Goal: Task Accomplishment & Management: Complete application form

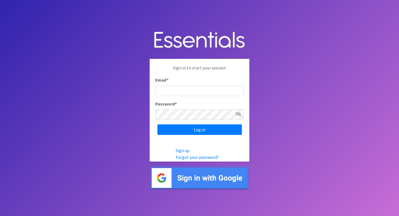
type input "jlhopkins@lexington1.net"
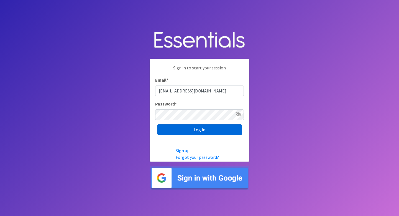
click at [207, 128] on input "Log in" at bounding box center [199, 129] width 85 height 11
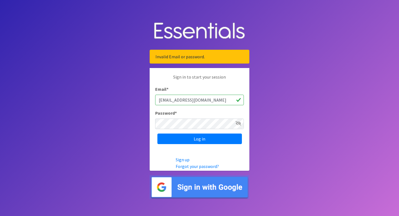
click at [238, 124] on icon at bounding box center [239, 123] width 6 height 4
click at [195, 141] on input "Log in" at bounding box center [199, 138] width 85 height 11
click at [345, 148] on body "Invalid Email or password. Sign in to start your session Email * jlhopkins@lexi…" at bounding box center [199, 108] width 399 height 216
click at [182, 167] on link "Forgot your password?" at bounding box center [197, 166] width 43 height 6
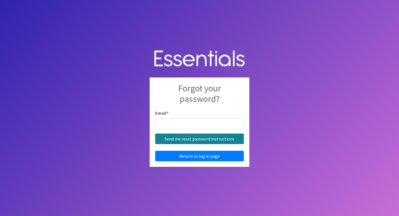
click at [170, 138] on input "Send me reset password instructions" at bounding box center [199, 138] width 89 height 11
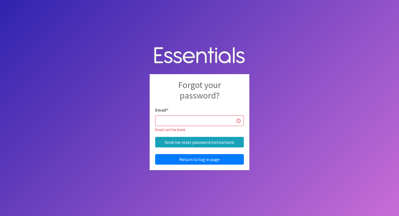
click at [341, 109] on body "Forgot your password? Email * Email can't be blank Send me reset password instr…" at bounding box center [199, 108] width 399 height 216
click at [188, 121] on input "Email *" at bounding box center [199, 120] width 89 height 11
type input "[EMAIL_ADDRESS][DOMAIN_NAME]"
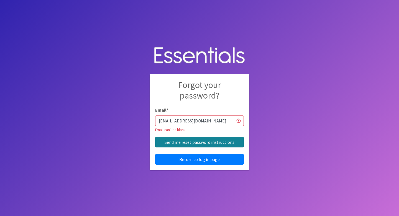
click at [213, 142] on input "Send me reset password instructions" at bounding box center [199, 142] width 89 height 11
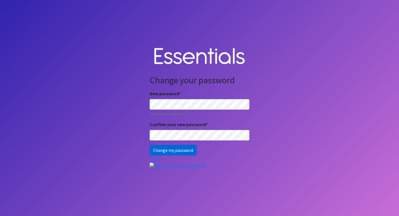
click at [163, 152] on input "Change my password" at bounding box center [173, 150] width 47 height 11
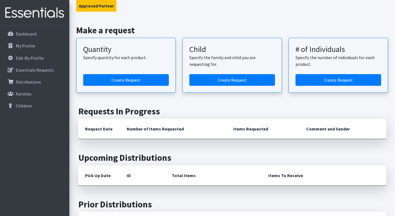
scroll to position [106, 0]
click at [133, 81] on link "Create Request" at bounding box center [126, 80] width 86 height 12
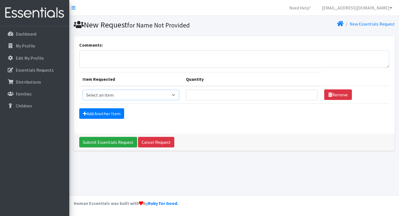
click at [180, 96] on select "Select an item Adult Period Pack Student Period Pack" at bounding box center [131, 95] width 97 height 11
click at [83, 90] on select "Select an item Adult Period Pack Student Period Pack" at bounding box center [131, 95] width 97 height 11
click at [180, 95] on select "Select an item Adult Period Pack Student Period Pack" at bounding box center [131, 95] width 97 height 11
select select "7757"
click at [83, 90] on select "Select an item Adult Period Pack Student Period Pack" at bounding box center [131, 95] width 97 height 11
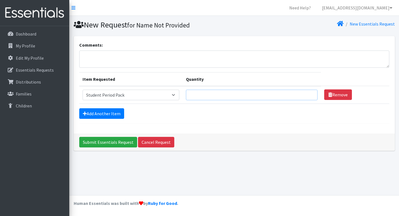
click at [212, 97] on input "Quantity" at bounding box center [252, 95] width 132 height 11
type input "1000"
click at [112, 112] on link "Add Another Item" at bounding box center [101, 113] width 45 height 11
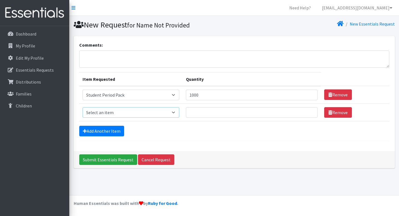
click at [180, 113] on select "Select an item Adult Period Pack Student Period Pack" at bounding box center [131, 112] width 97 height 11
click at [83, 107] on select "Select an item Adult Period Pack Student Period Pack" at bounding box center [131, 112] width 97 height 11
click at [334, 113] on link "Remove" at bounding box center [338, 112] width 28 height 11
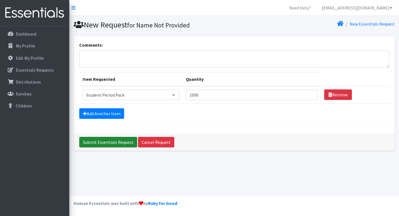
click at [113, 144] on input "Submit Essentials Request" at bounding box center [108, 142] width 58 height 11
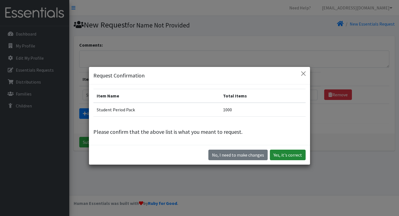
click at [297, 154] on button "Yes, it's correct" at bounding box center [288, 154] width 36 height 11
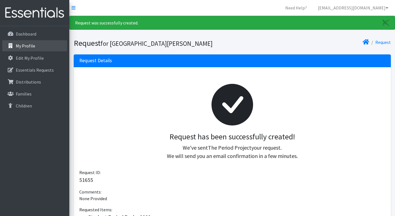
click at [25, 48] on p "My Profile" at bounding box center [25, 46] width 19 height 6
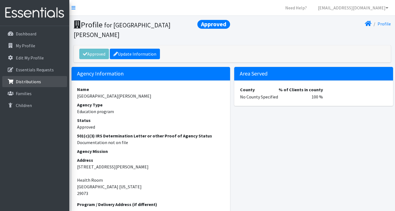
click at [26, 83] on p "Distributions" at bounding box center [28, 82] width 25 height 6
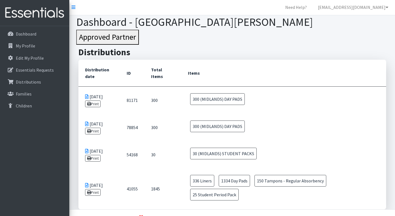
scroll to position [1, 0]
click at [30, 34] on p "Dashboard" at bounding box center [26, 34] width 21 height 6
